Goal: Information Seeking & Learning: Learn about a topic

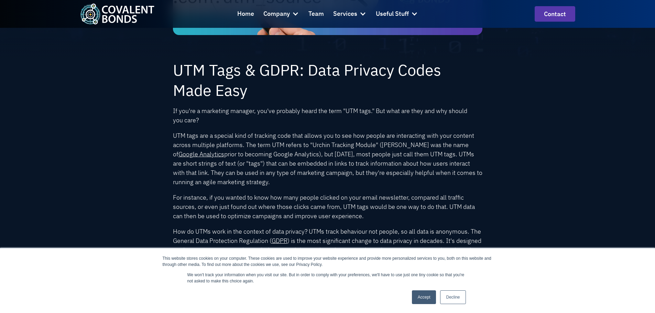
scroll to position [189, 0]
click at [457, 297] on link "Decline" at bounding box center [452, 298] width 25 height 14
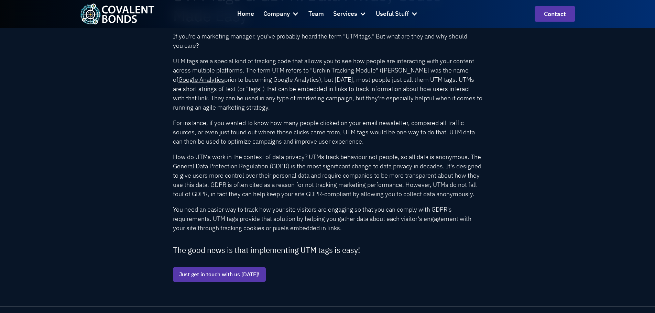
scroll to position [263, 0]
click at [260, 100] on p "UTM tags are a special kind of tracking code that allows you to see how people …" at bounding box center [327, 84] width 309 height 56
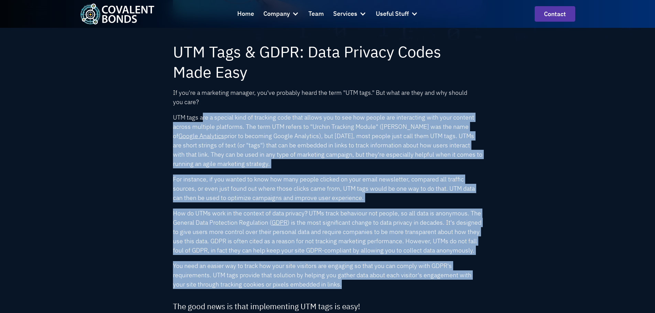
scroll to position [194, 0]
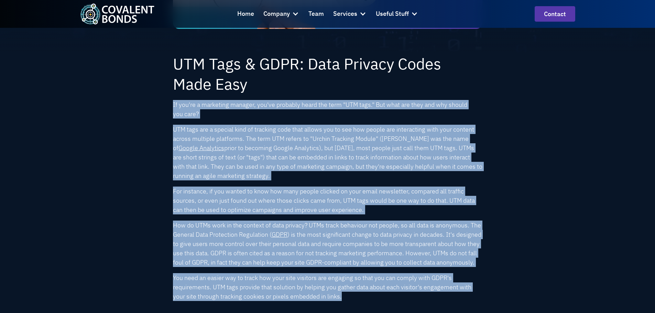
drag, startPoint x: 349, startPoint y: 273, endPoint x: 173, endPoint y: 105, distance: 243.2
click at [173, 105] on div "UTM Tags & GDPR: Data Privacy Codes Made Easy If you're a marketing manager, yo…" at bounding box center [327, 189] width 309 height 270
copy div "If you're a marketing manager, you've probably heard the term "UTM tags." But w…"
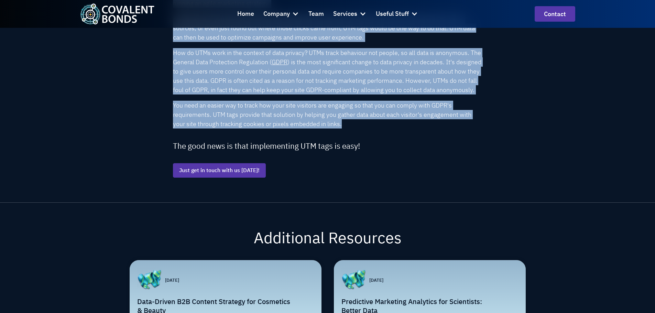
scroll to position [366, 0]
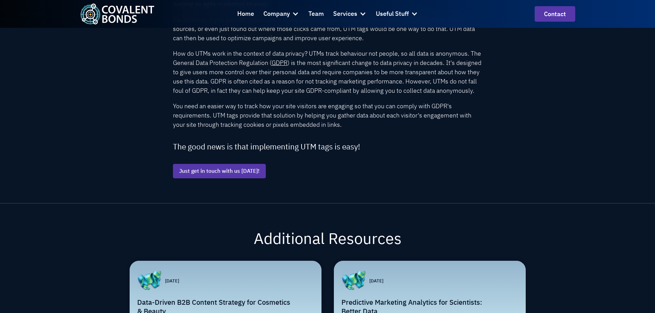
click at [306, 152] on h4 "The good news is that implementing UTM tags is easy!" at bounding box center [327, 147] width 309 height 10
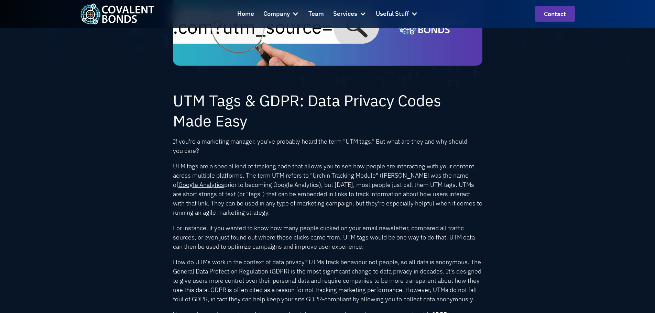
scroll to position [146, 0]
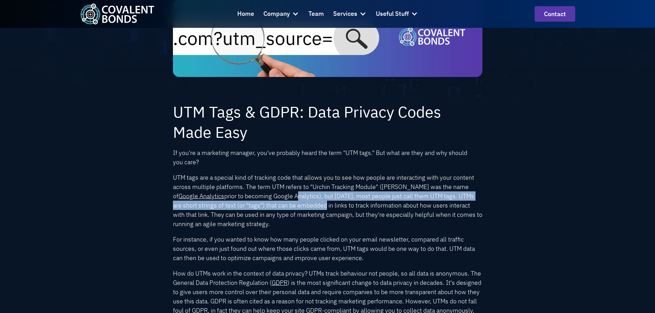
drag, startPoint x: 270, startPoint y: 193, endPoint x: 333, endPoint y: 219, distance: 68.4
click at [304, 209] on p "UTM tags are a special kind of tracking code that allows you to see how people …" at bounding box center [327, 201] width 309 height 56
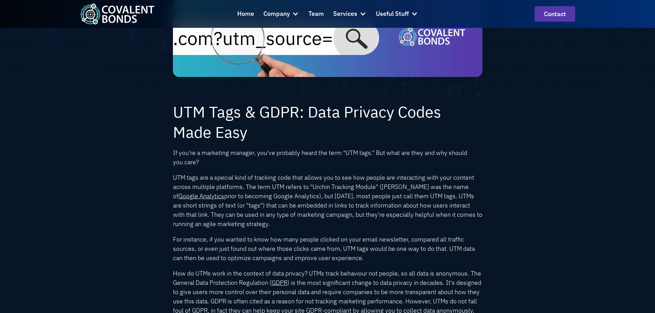
click at [340, 221] on p "UTM tags are a special kind of tracking code that allows you to see how people …" at bounding box center [327, 201] width 309 height 56
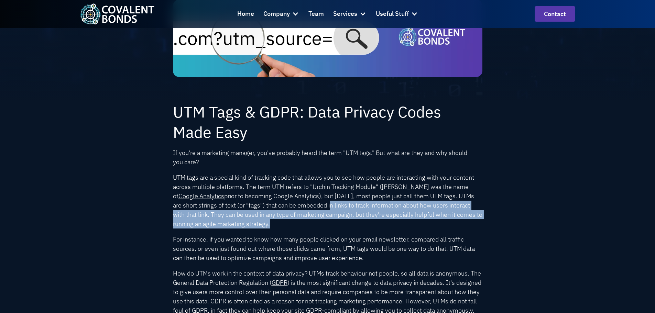
drag, startPoint x: 364, startPoint y: 220, endPoint x: 302, endPoint y: 208, distance: 64.1
click at [302, 208] on p "UTM tags are a special kind of tracking code that allows you to see how people …" at bounding box center [327, 201] width 309 height 56
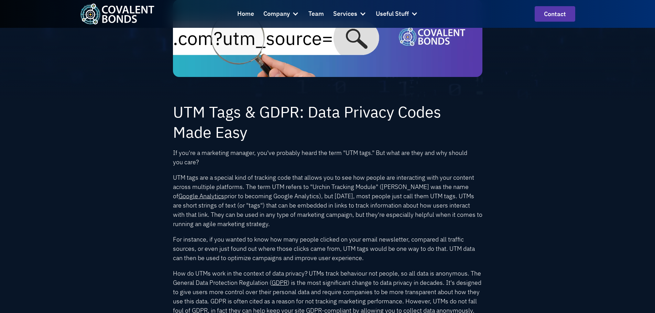
click at [262, 201] on p "UTM tags are a special kind of tracking code that allows you to see how people …" at bounding box center [327, 201] width 309 height 56
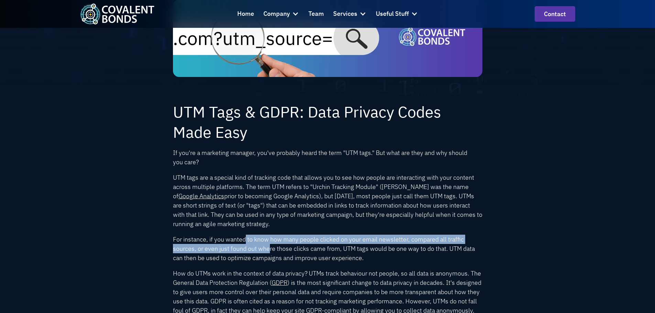
drag, startPoint x: 245, startPoint y: 243, endPoint x: 283, endPoint y: 262, distance: 43.1
click at [282, 261] on p "For instance, if you wanted to know how many people clicked on your email newsl…" at bounding box center [327, 249] width 309 height 28
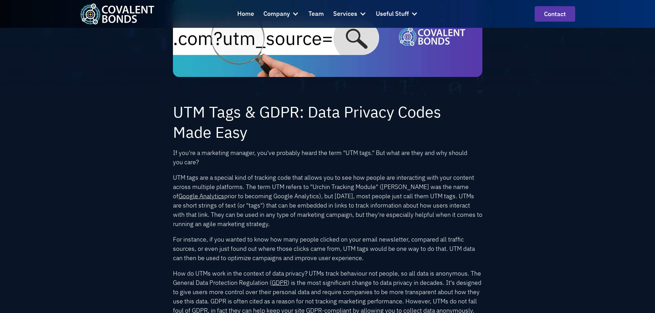
click at [340, 260] on p "For instance, if you wanted to know how many people clicked on your email newsl…" at bounding box center [327, 249] width 309 height 28
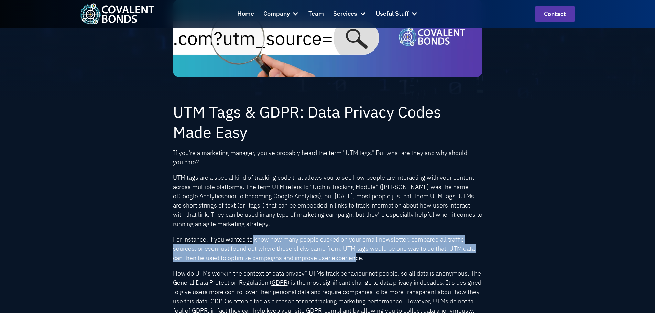
drag, startPoint x: 358, startPoint y: 260, endPoint x: 249, endPoint y: 243, distance: 110.3
click at [250, 243] on p "For instance, if you wanted to know how many people clicked on your email newsl…" at bounding box center [327, 249] width 309 height 28
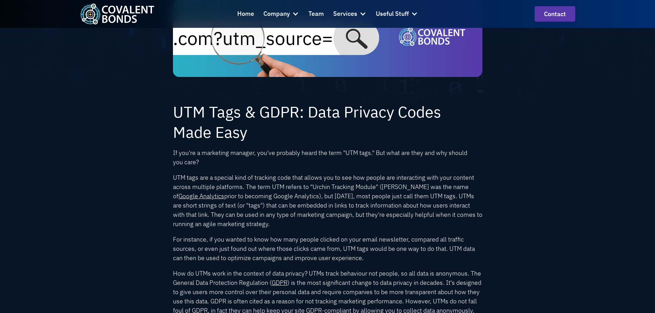
click at [228, 239] on p "For instance, if you wanted to know how many people clicked on your email newsl…" at bounding box center [327, 249] width 309 height 28
click at [251, 215] on p "UTM tags are a special kind of tracking code that allows you to see how people …" at bounding box center [327, 201] width 309 height 56
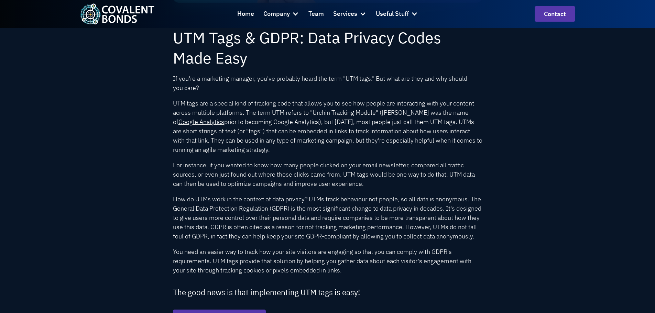
scroll to position [138, 0]
